Goal: Use online tool/utility: Utilize a website feature to perform a specific function

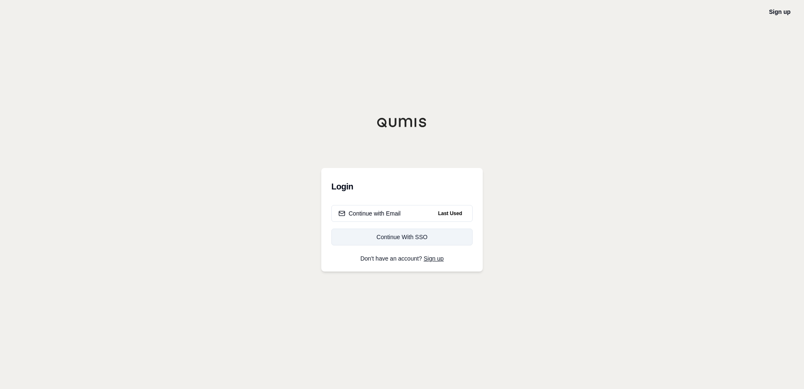
click at [382, 235] on div "Continue With SSO" at bounding box center [402, 237] width 127 height 8
drag, startPoint x: 393, startPoint y: 215, endPoint x: 478, endPoint y: 211, distance: 85.5
click at [393, 215] on div "Continue with Email" at bounding box center [370, 213] width 62 height 8
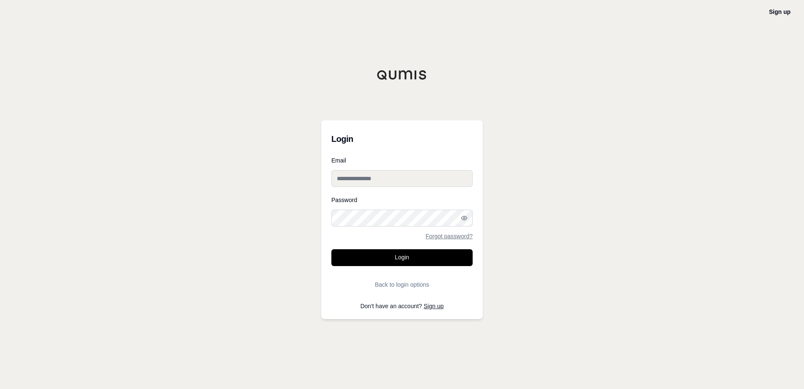
type input "**********"
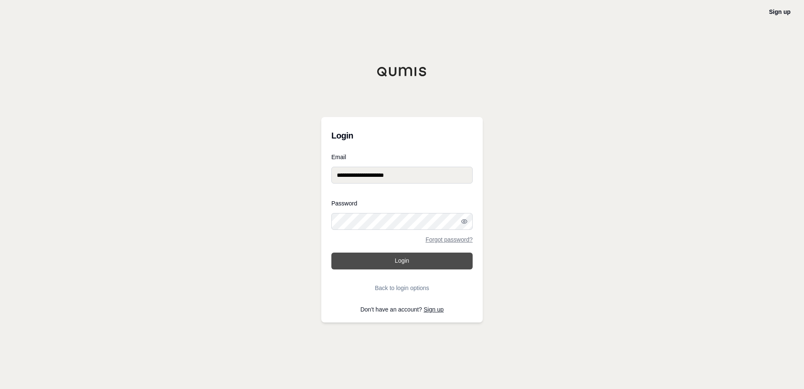
click at [392, 258] on button "Login" at bounding box center [402, 260] width 141 height 17
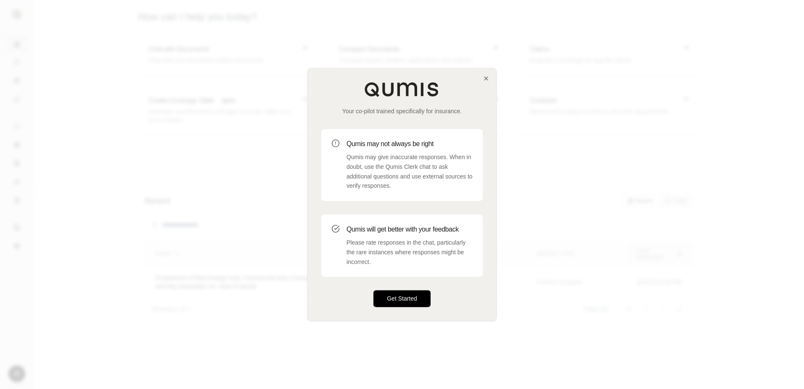
drag, startPoint x: 396, startPoint y: 305, endPoint x: 401, endPoint y: 295, distance: 11.3
click at [396, 305] on button "Get Started" at bounding box center [402, 298] width 57 height 17
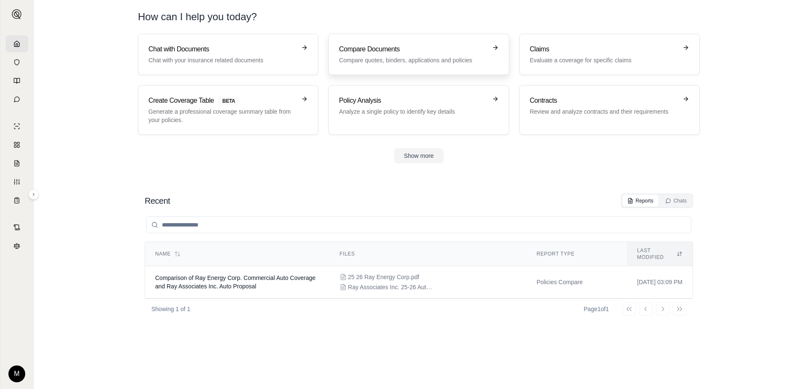
click at [415, 62] on p "Compare quotes, binders, applications and policies" at bounding box center [413, 60] width 148 height 8
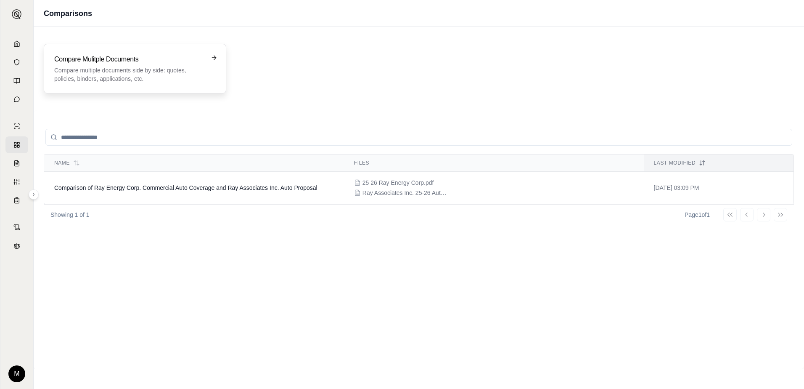
click at [194, 61] on h3 "Compare Mulitple Documents" at bounding box center [129, 59] width 150 height 10
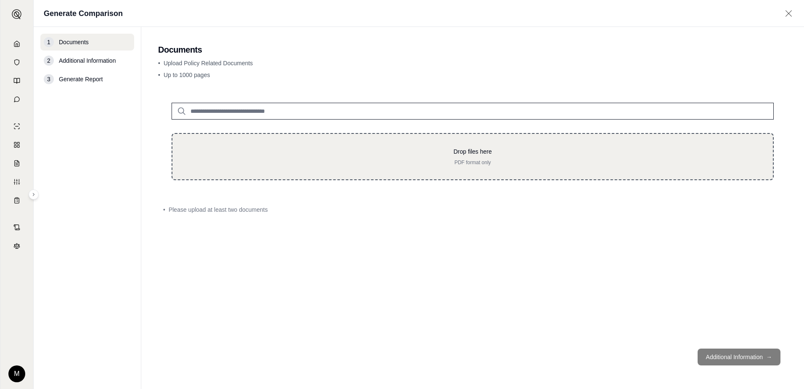
click at [438, 153] on p "Drop files here" at bounding box center [473, 151] width 574 height 8
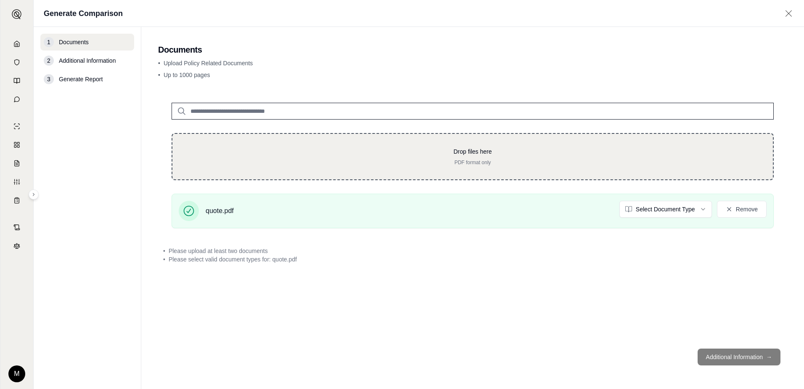
type input "**********"
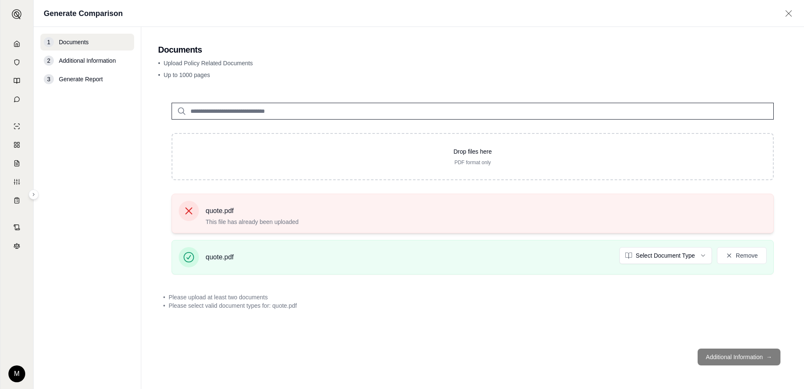
click at [183, 210] on icon at bounding box center [189, 211] width 12 height 12
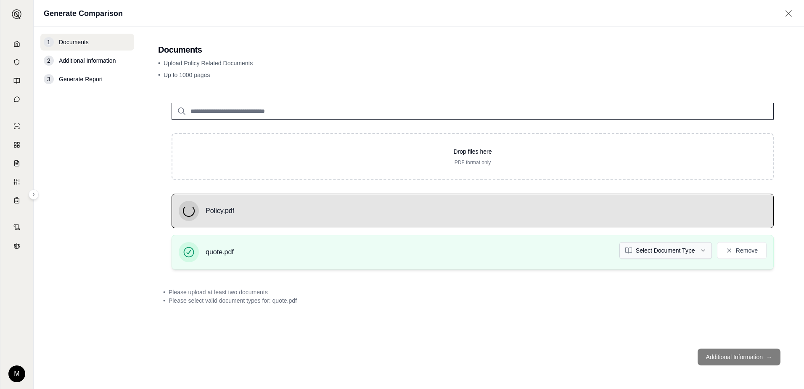
click at [702, 250] on html "M Generate Comparison 1 Documents 2 Additional Information 3 Generate Report Do…" at bounding box center [402, 194] width 804 height 389
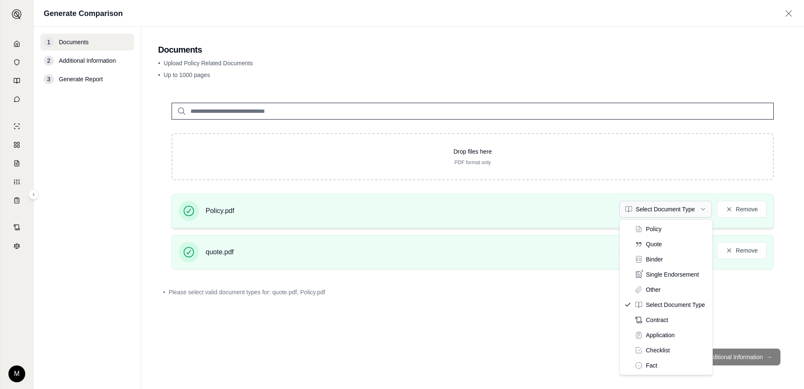
click at [705, 210] on html "M Generate Comparison 1 Documents 2 Additional Information 3 Generate Report Do…" at bounding box center [402, 194] width 804 height 389
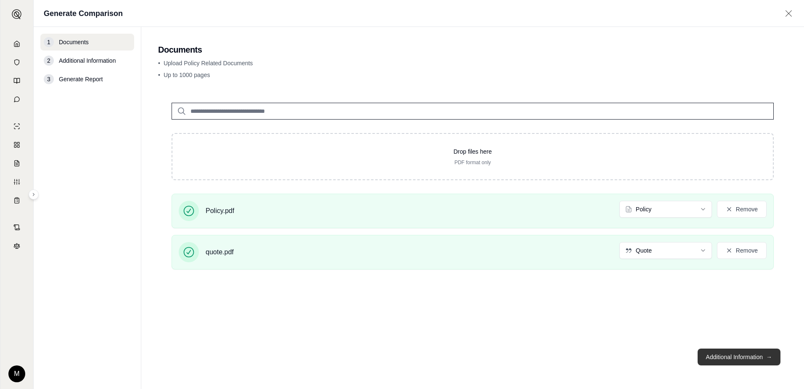
click at [750, 356] on button "Additional Information →" at bounding box center [739, 356] width 83 height 17
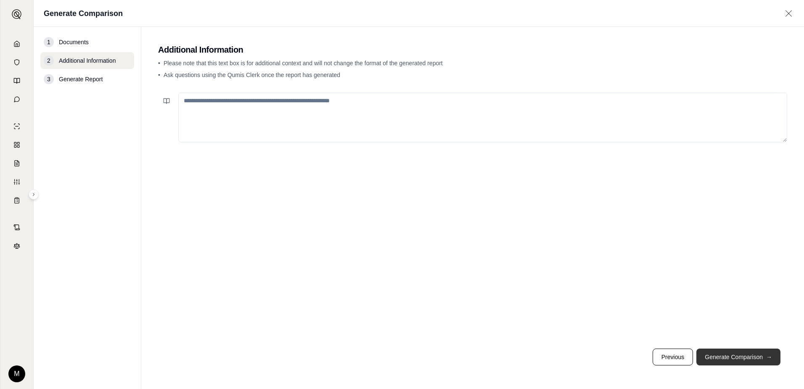
click at [750, 356] on button "Generate Comparison →" at bounding box center [739, 356] width 84 height 17
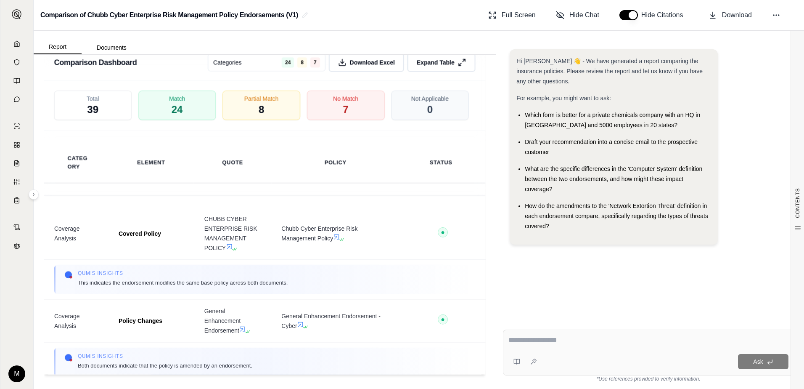
scroll to position [1515, 0]
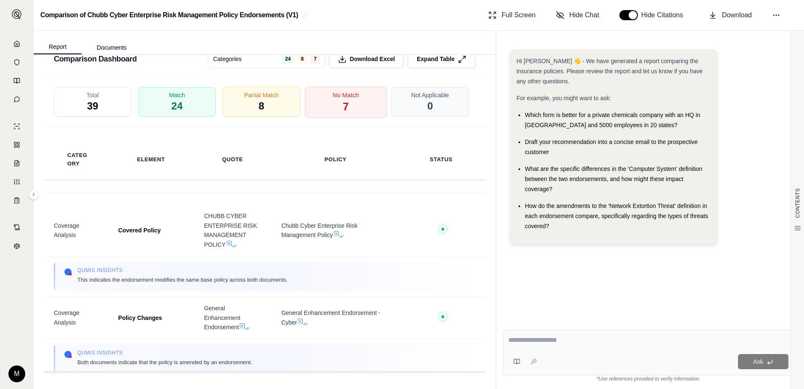
click at [335, 97] on span "No Match" at bounding box center [346, 94] width 27 height 9
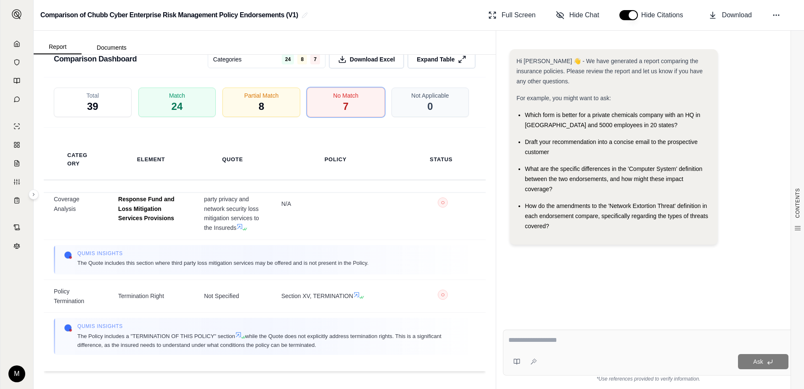
scroll to position [592, 0]
